Goal: Use online tool/utility

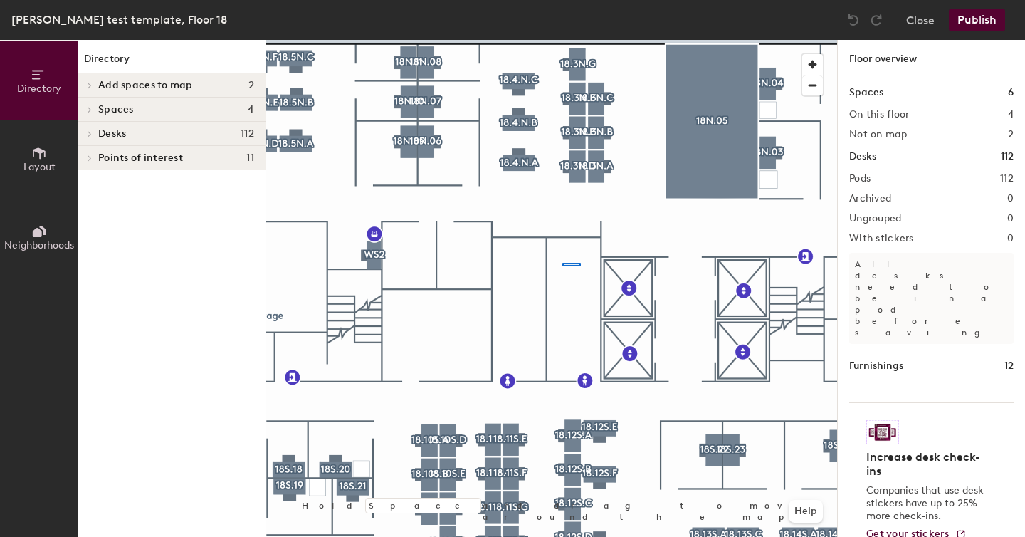
click at [562, 40] on div at bounding box center [551, 40] width 571 height 0
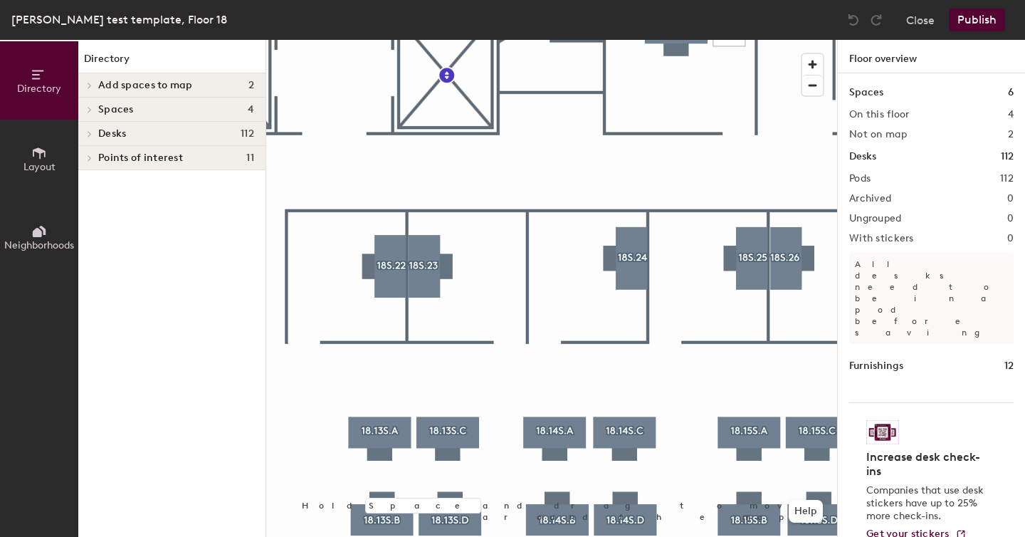
click at [391, 40] on div at bounding box center [551, 40] width 571 height 0
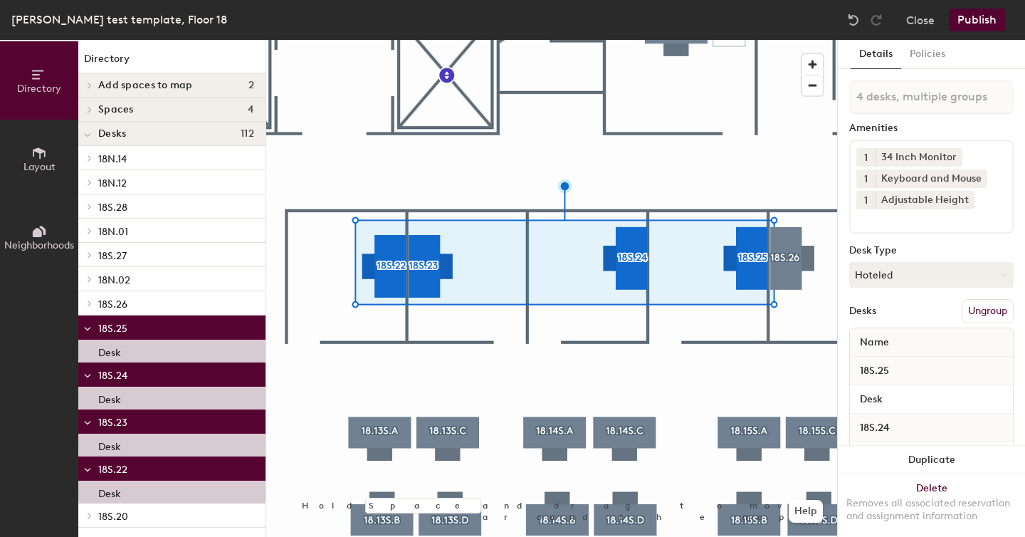
type input "5 desks, multiple groups"
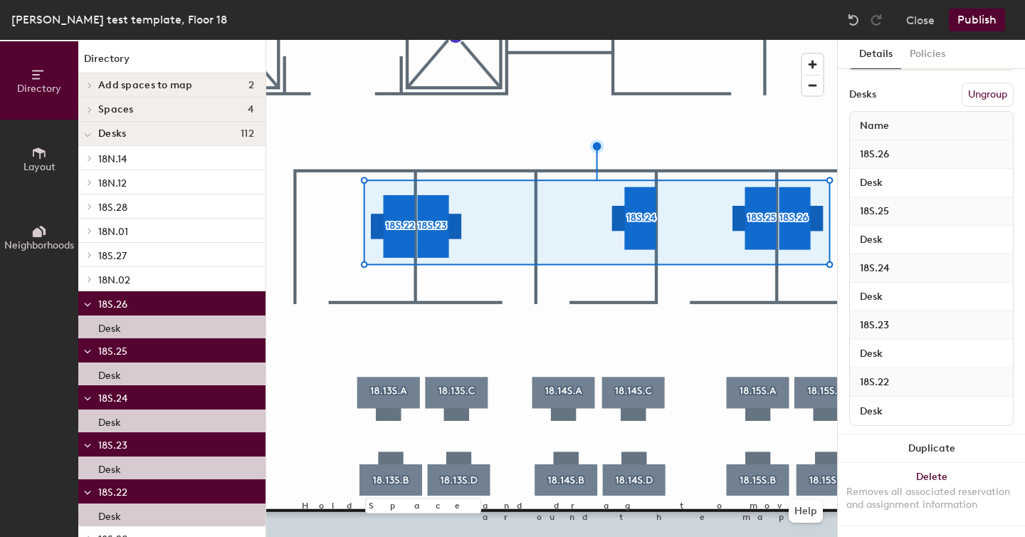
scroll to position [121, 0]
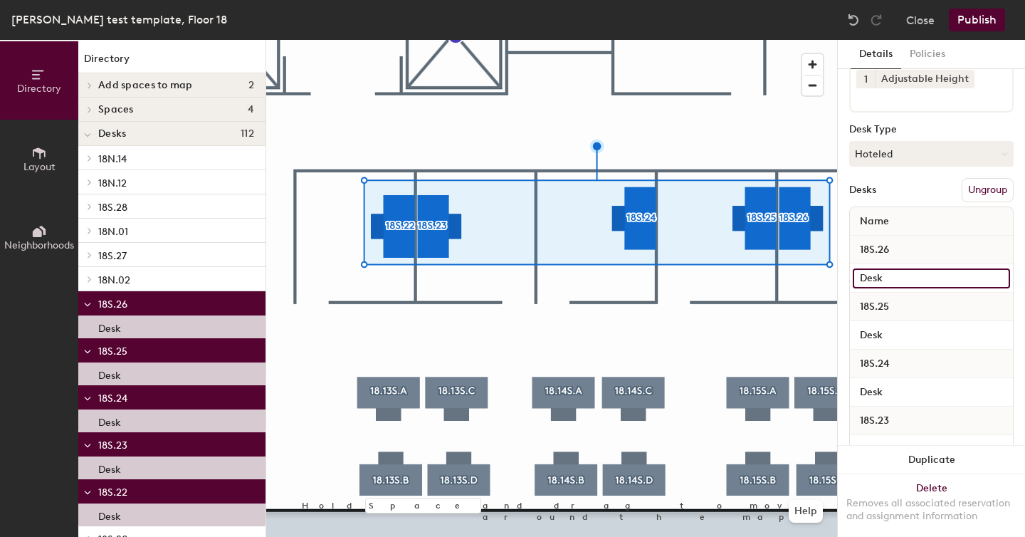
click at [897, 276] on input "Desk" at bounding box center [931, 278] width 157 height 20
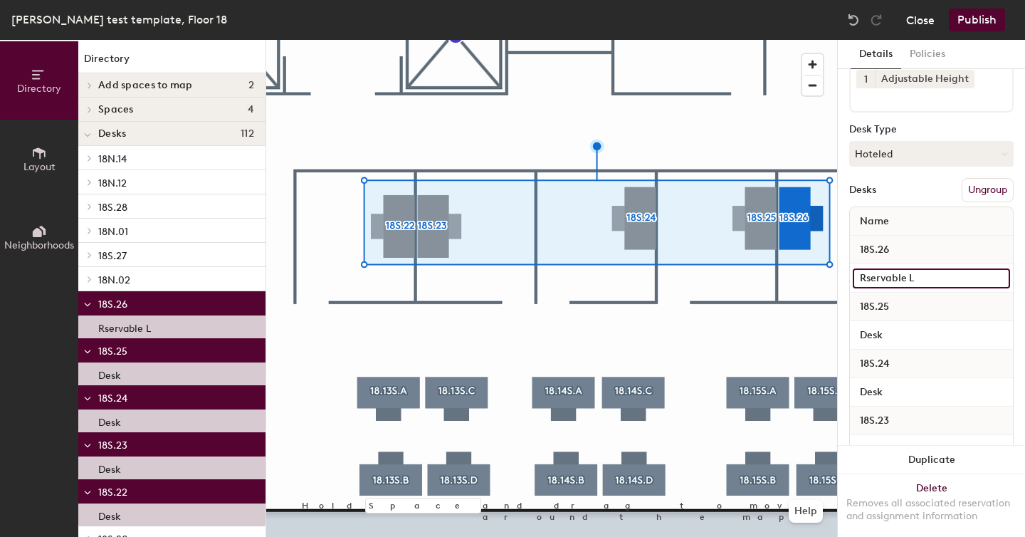
type input "Rservable L"
click at [921, 22] on button "Close" at bounding box center [920, 20] width 28 height 23
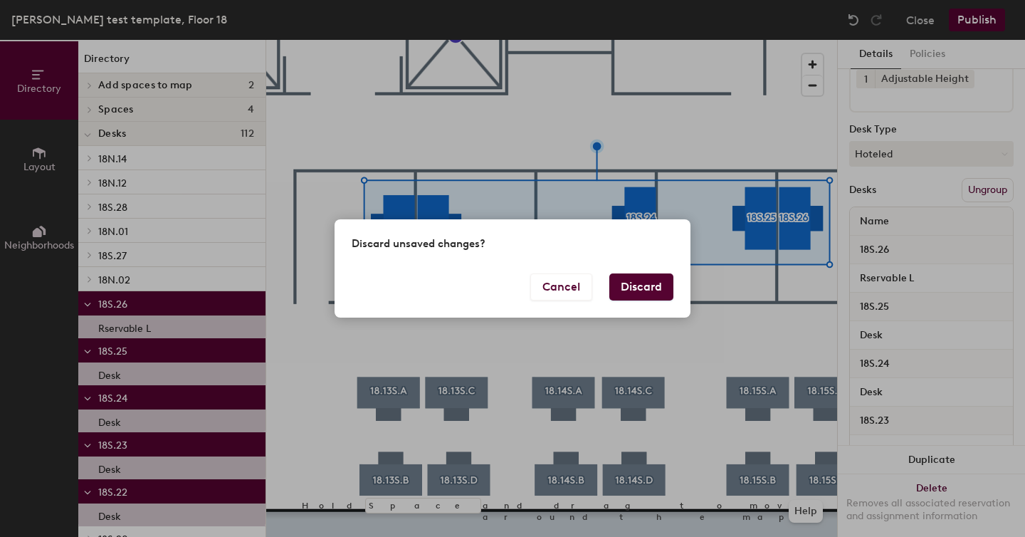
click at [646, 289] on button "Discard" at bounding box center [641, 286] width 64 height 27
